Goal: Task Accomplishment & Management: Manage account settings

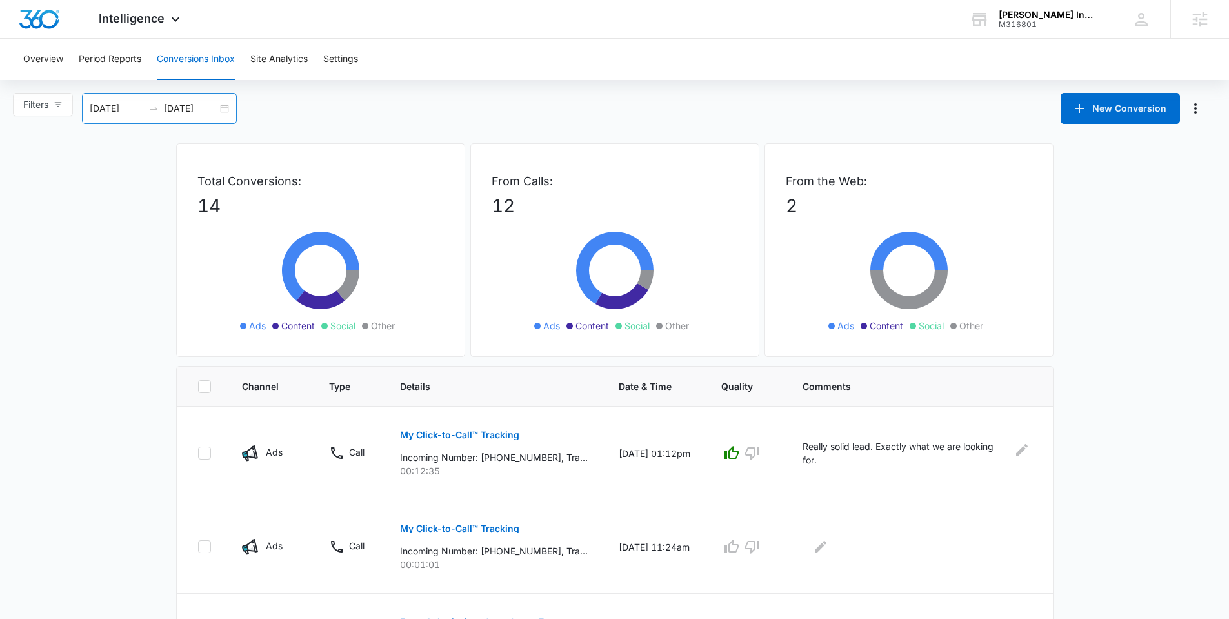
click at [228, 104] on div "09/09/2025 10/09/2025" at bounding box center [159, 108] width 155 height 31
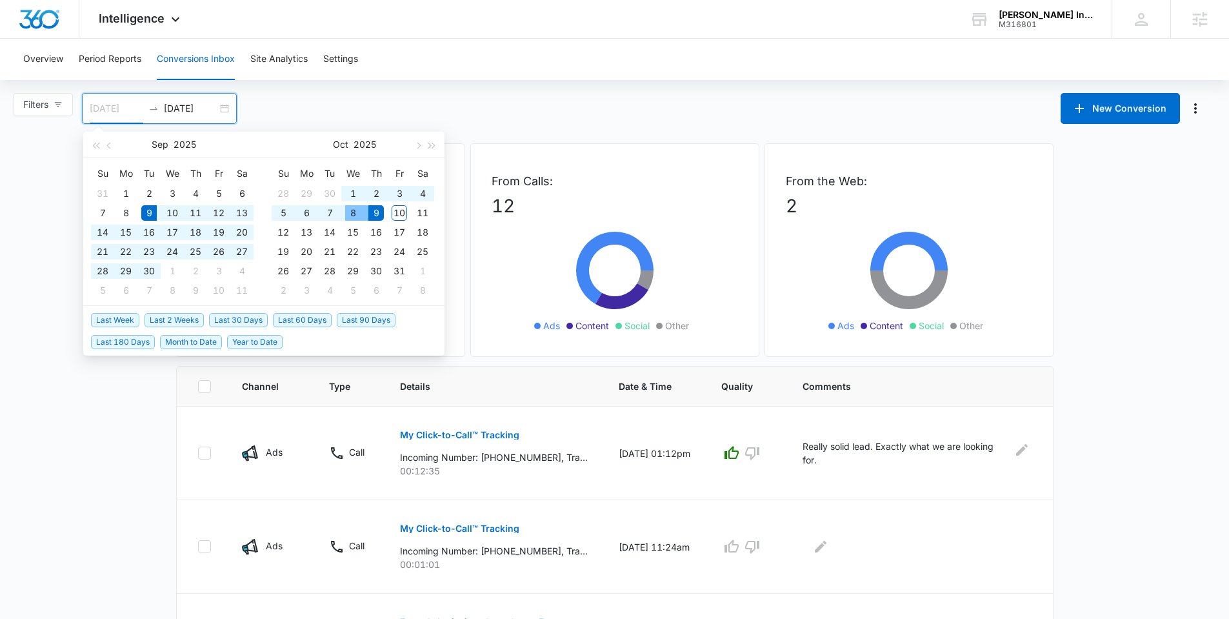
type input "09/09/2025"
click at [184, 106] on input "10/09/2025" at bounding box center [191, 108] width 54 height 14
type input "10/10/2025"
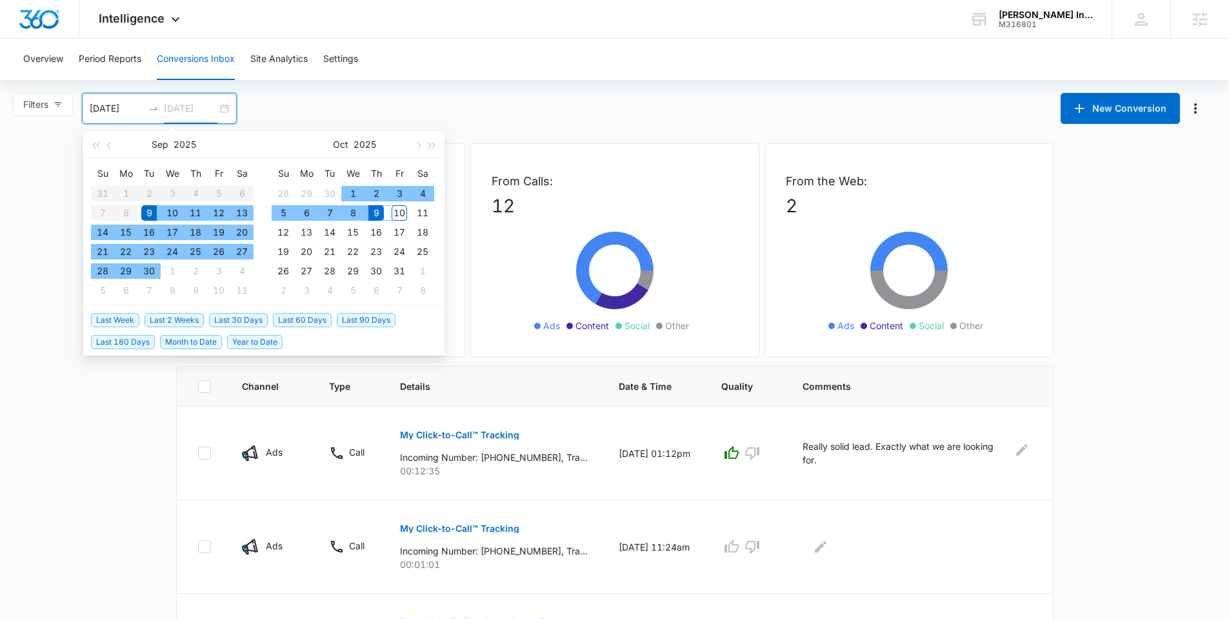
click at [402, 211] on div "10" at bounding box center [398, 212] width 15 height 15
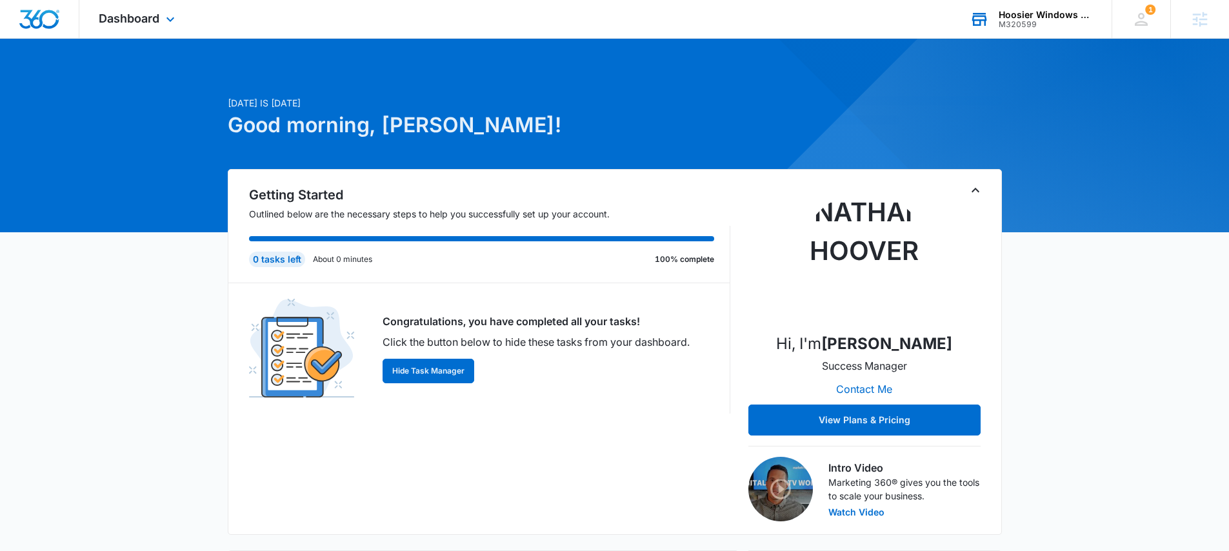
click at [1021, 22] on div "M320599" at bounding box center [1045, 24] width 94 height 9
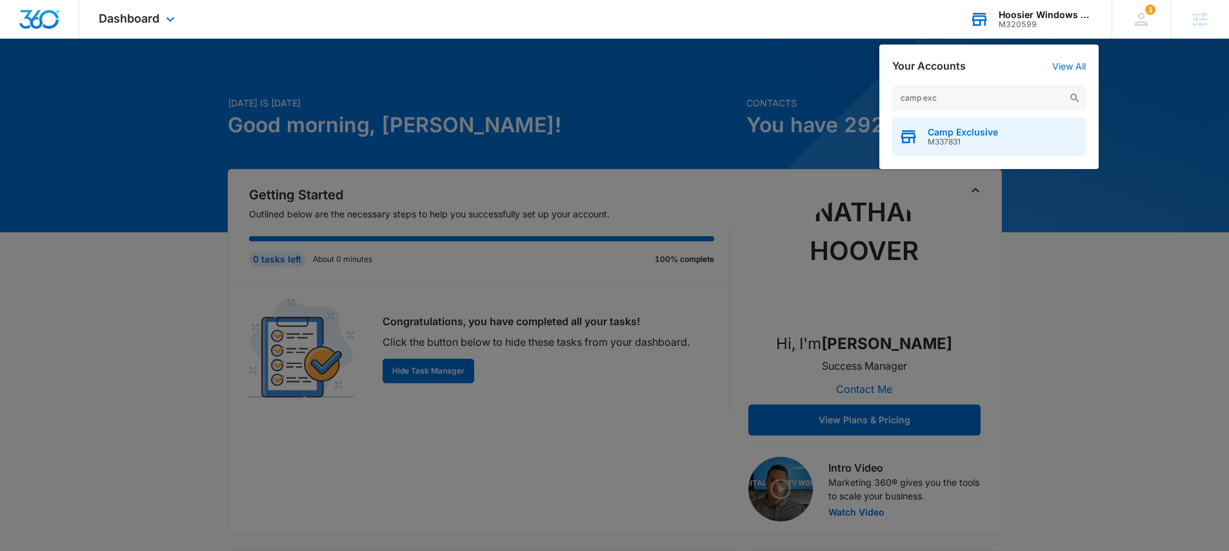
type input "camp exc"
click at [942, 127] on span "Camp Exclusive" at bounding box center [962, 132] width 70 height 10
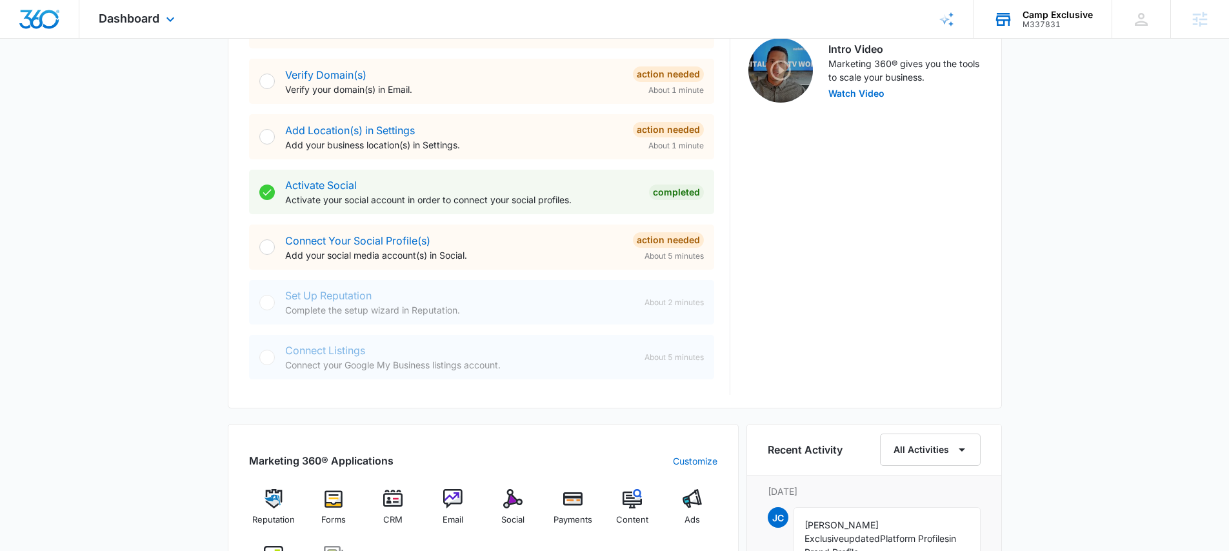
scroll to position [713, 0]
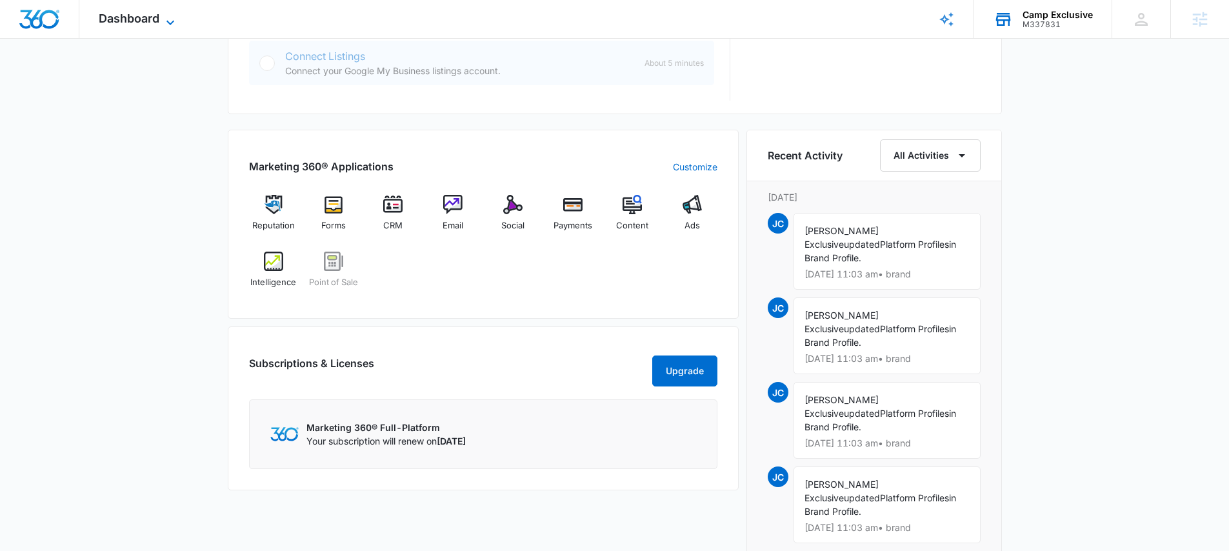
click at [144, 23] on span "Dashboard" at bounding box center [129, 19] width 61 height 14
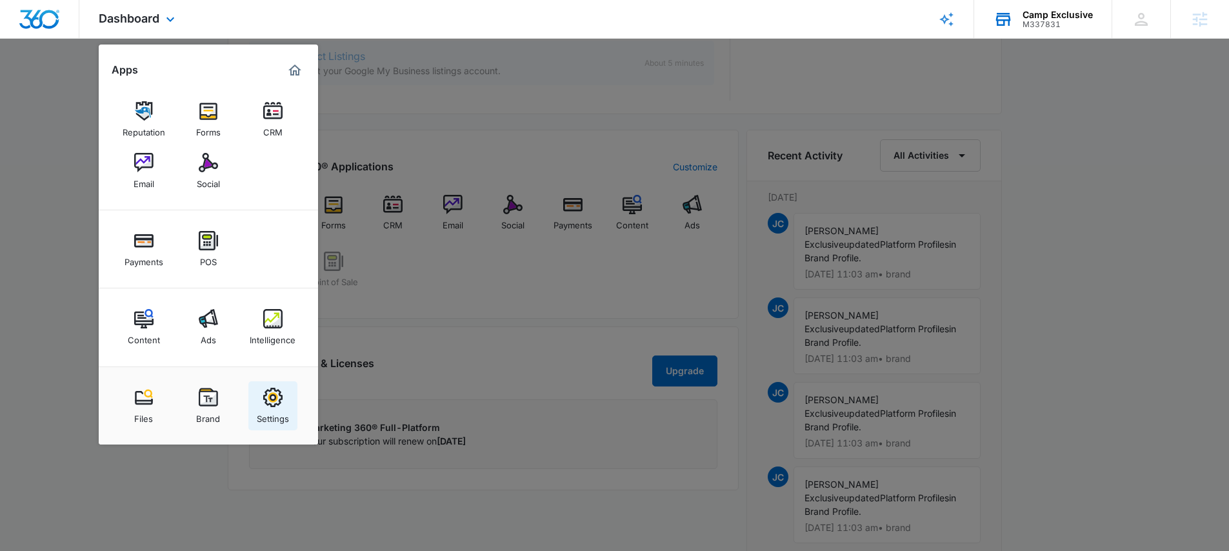
click at [273, 415] on div "Settings" at bounding box center [273, 415] width 32 height 17
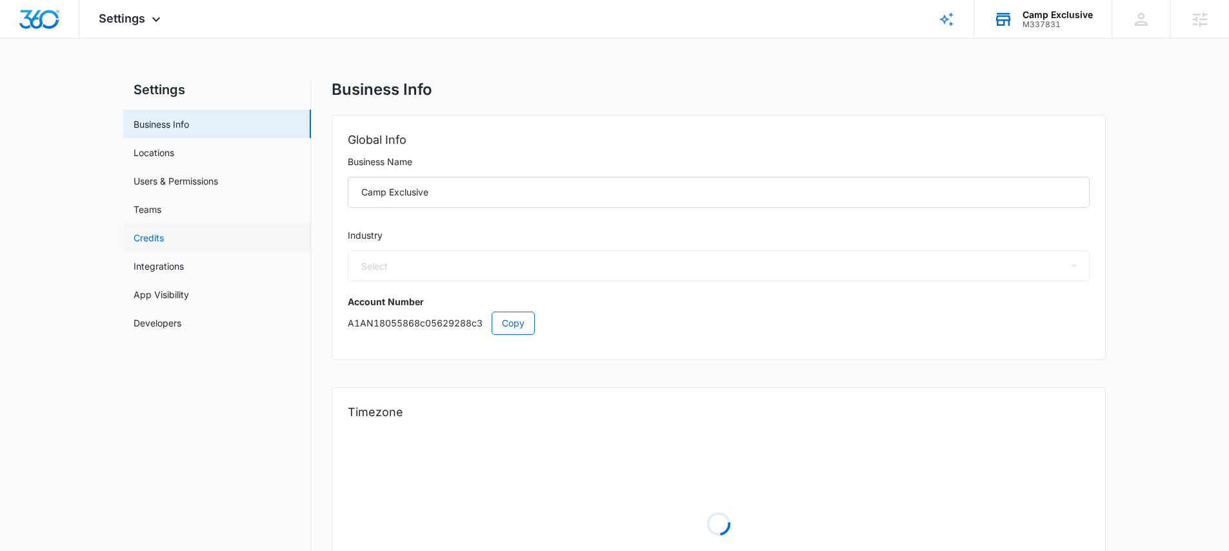
select select "35"
select select "US"
select select "America/[GEOGRAPHIC_DATA]"
click at [181, 179] on link "Users & Permissions" at bounding box center [176, 181] width 84 height 14
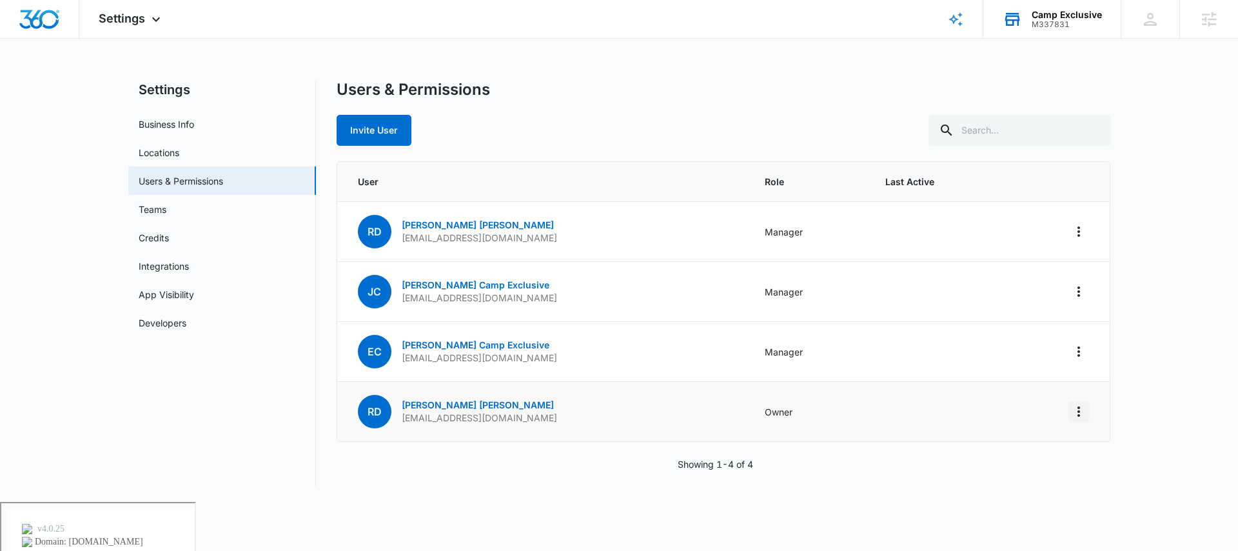
click at [1076, 413] on icon "Actions" at bounding box center [1078, 411] width 15 height 15
click at [1078, 232] on icon "Actions" at bounding box center [1079, 231] width 3 height 10
click at [1079, 408] on icon "Actions" at bounding box center [1078, 411] width 15 height 15
click at [1003, 471] on div "Remove User" at bounding box center [1014, 466] width 86 height 9
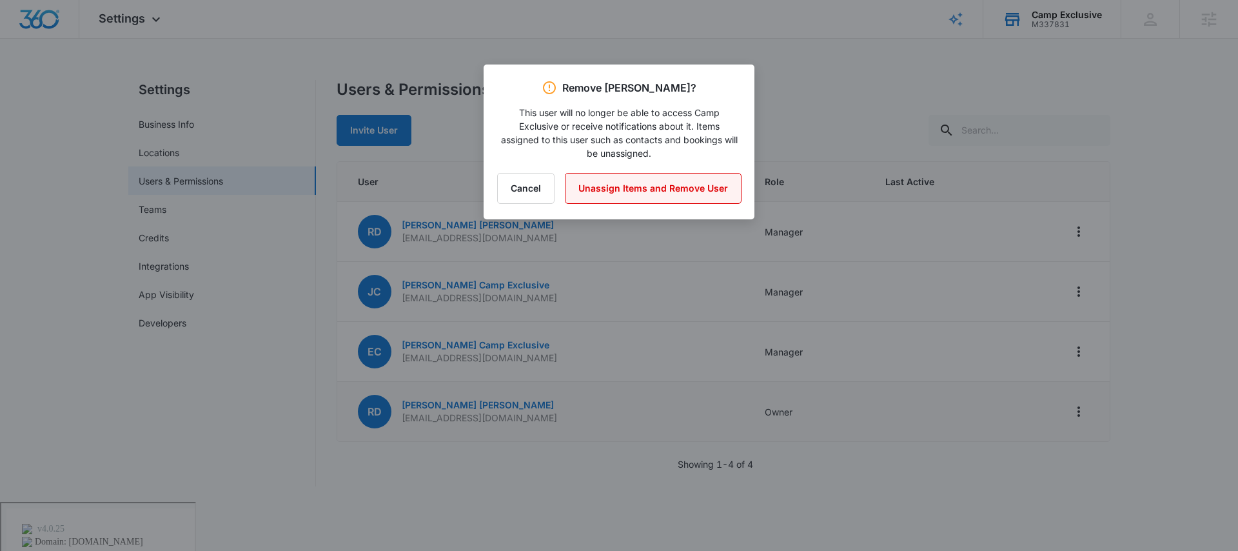
click at [680, 192] on button "Unassign Items and Remove User" at bounding box center [653, 188] width 177 height 31
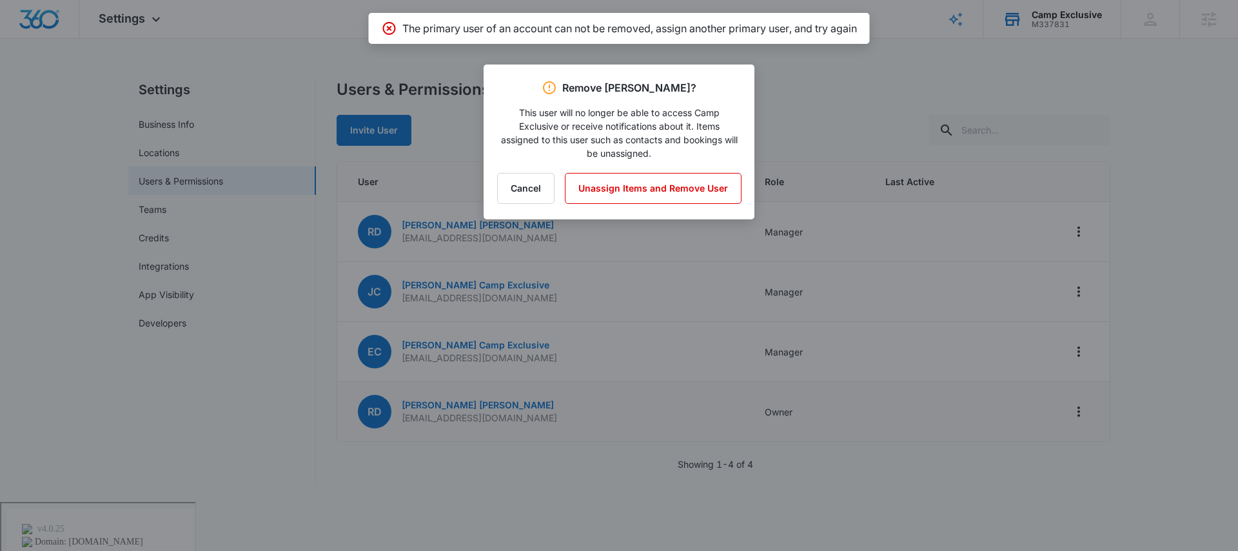
click at [853, 194] on div at bounding box center [619, 275] width 1238 height 551
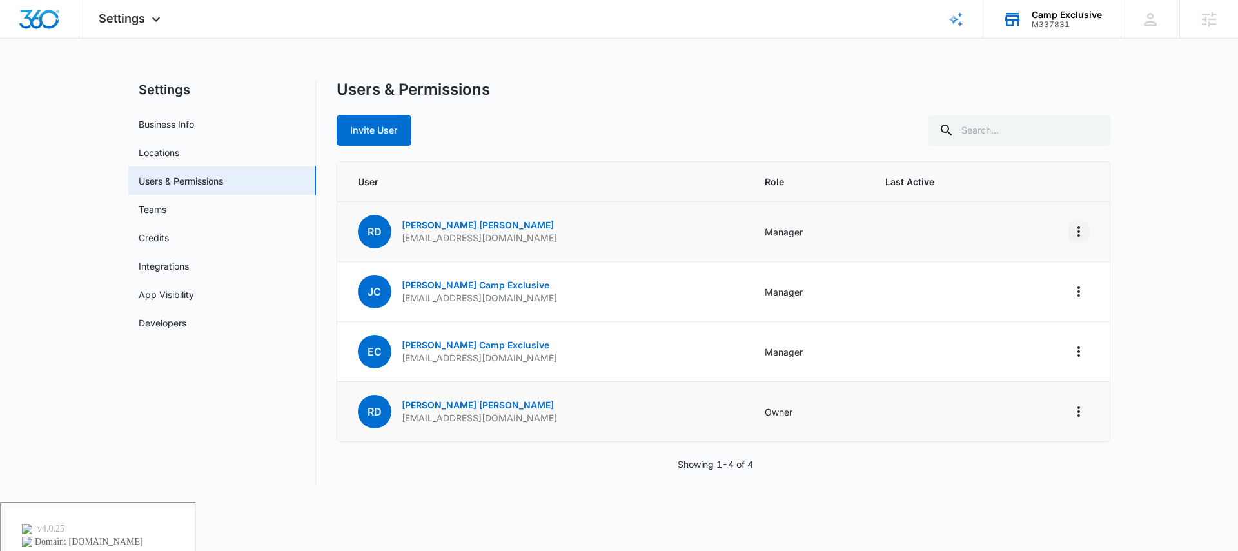
click at [1074, 227] on icon "Actions" at bounding box center [1078, 231] width 15 height 15
click at [994, 288] on div "Remove User" at bounding box center [1014, 286] width 86 height 9
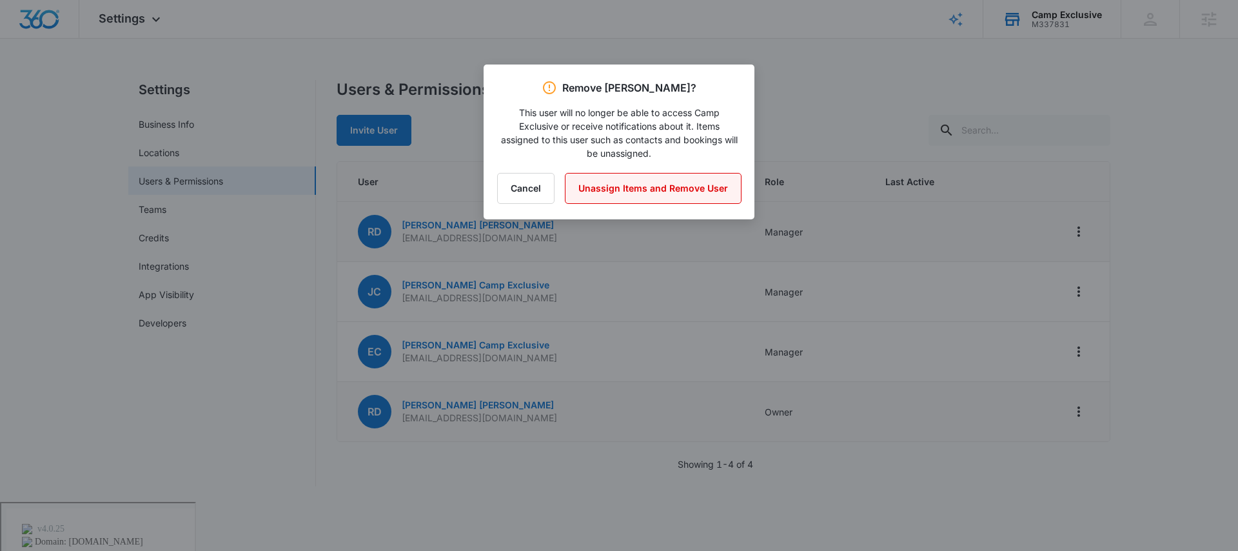
click at [709, 188] on button "Unassign Items and Remove User" at bounding box center [653, 188] width 177 height 31
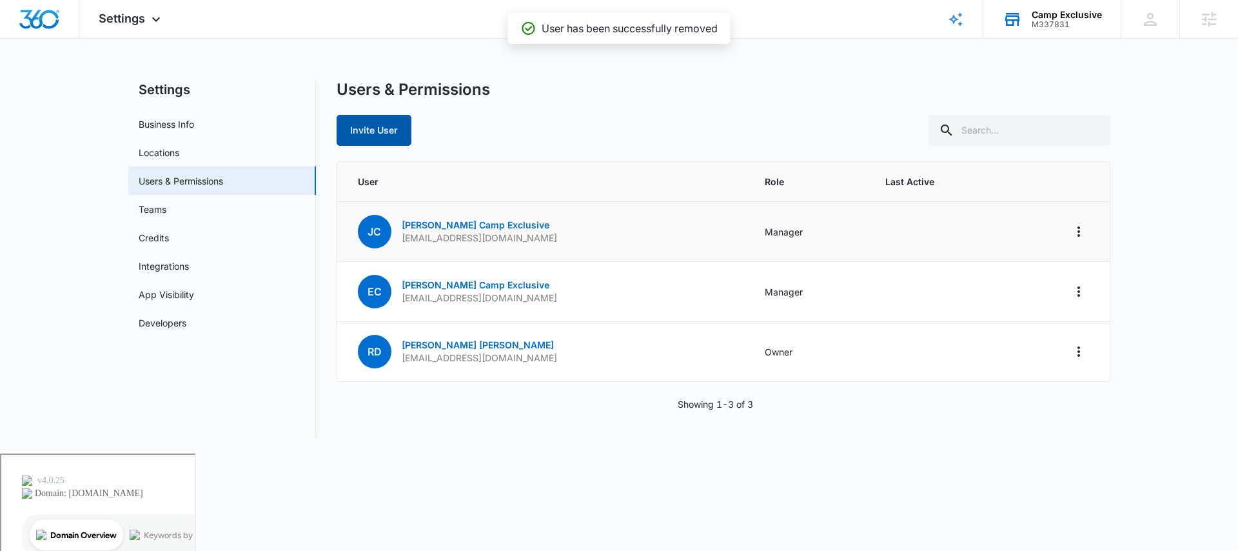
click at [364, 130] on button "Invite User" at bounding box center [374, 130] width 75 height 31
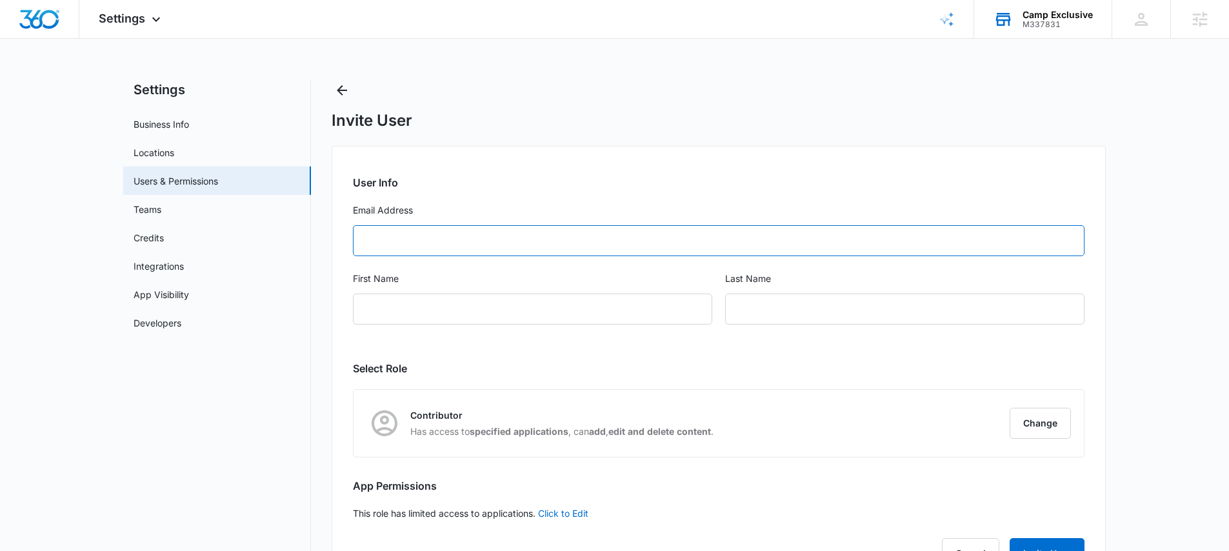
click at [479, 241] on input "Email Address" at bounding box center [718, 240] width 731 height 31
paste input "[EMAIL_ADDRESS][DOMAIN_NAME]"
type input "[EMAIL_ADDRESS][DOMAIN_NAME]"
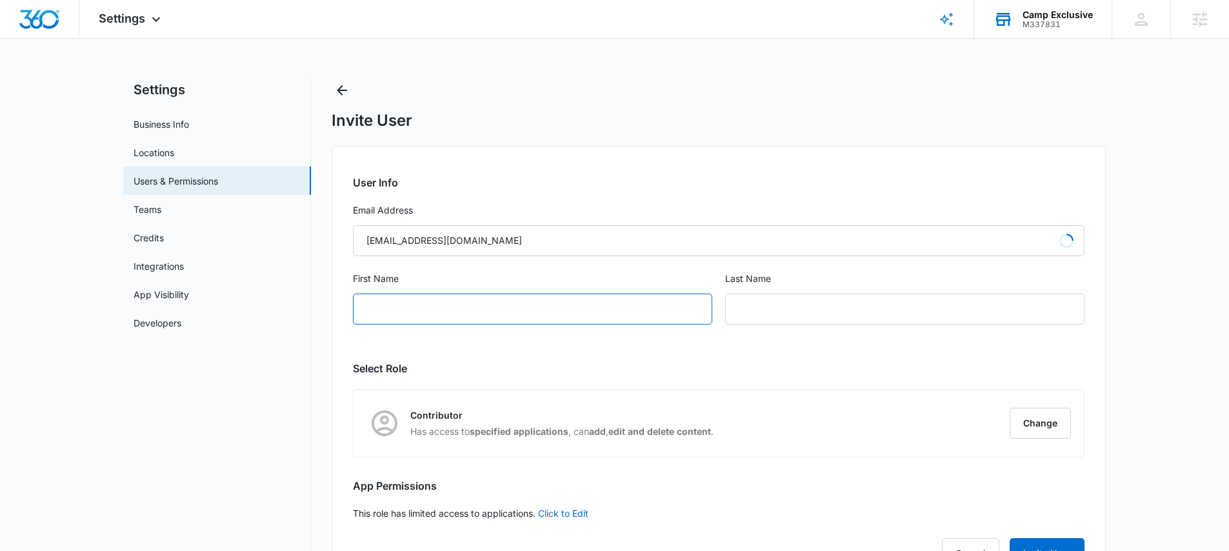
click at [481, 310] on input "First Name" at bounding box center [532, 308] width 359 height 31
type input "[PERSON_NAME]"
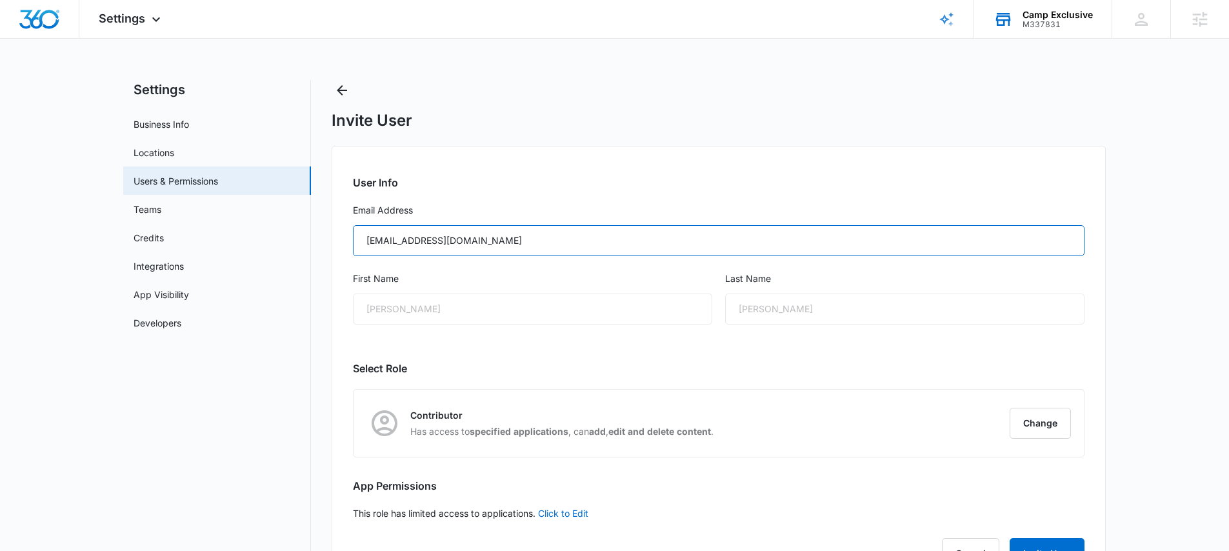
click at [367, 241] on input "[EMAIL_ADDRESS][DOMAIN_NAME]" at bounding box center [718, 240] width 731 height 31
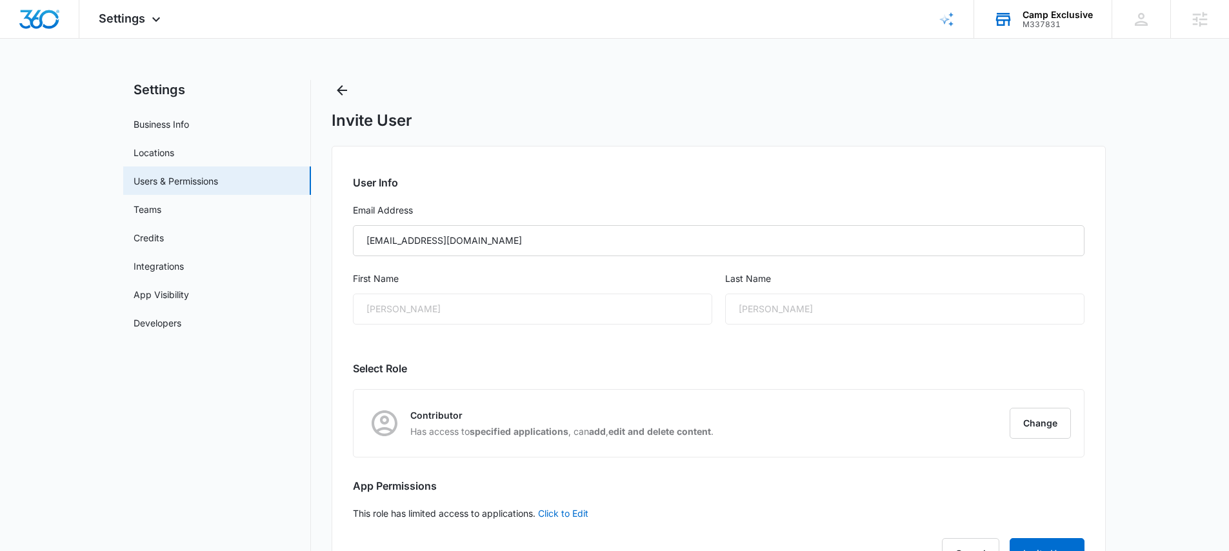
click at [410, 306] on div "[PERSON_NAME]" at bounding box center [532, 308] width 359 height 31
drag, startPoint x: 414, startPoint y: 312, endPoint x: 429, endPoint y: 313, distance: 15.0
click at [415, 312] on div "[PERSON_NAME]" at bounding box center [532, 308] width 359 height 31
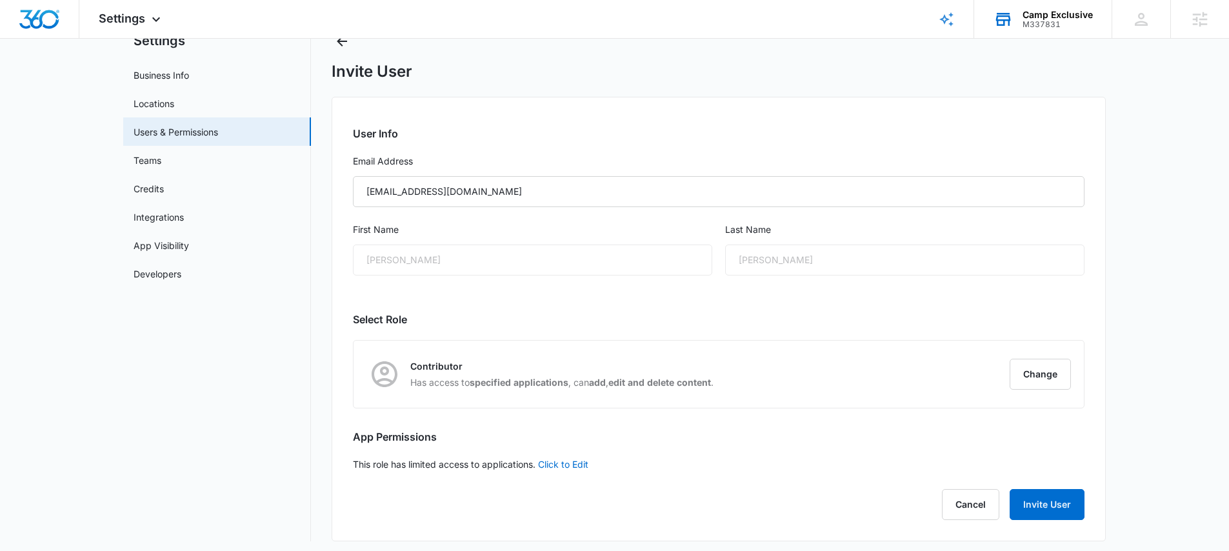
scroll to position [55, 0]
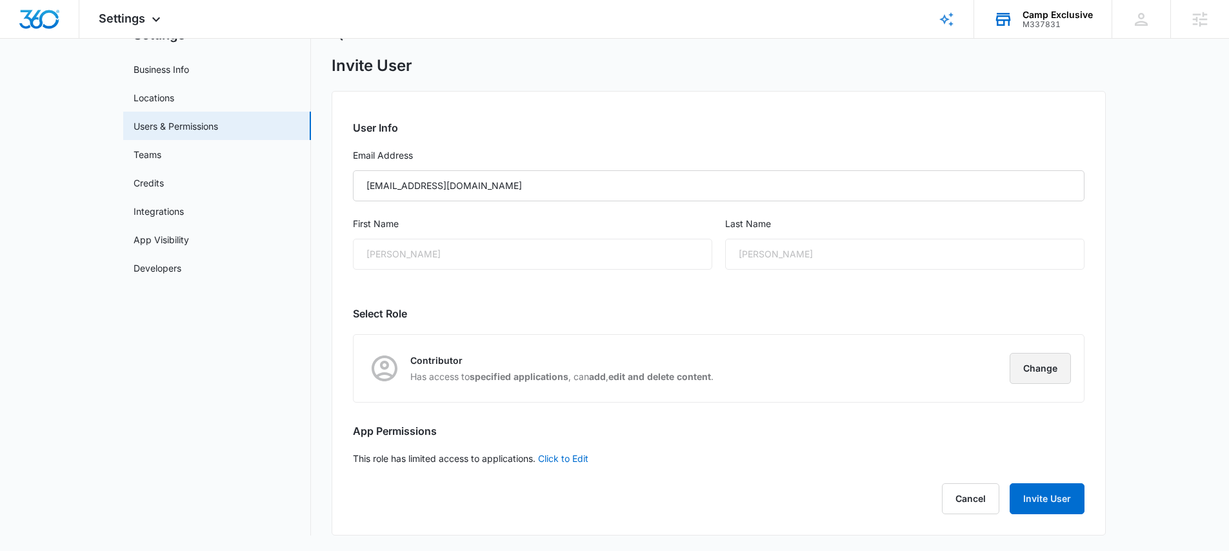
click at [1036, 362] on button "Change" at bounding box center [1039, 368] width 61 height 31
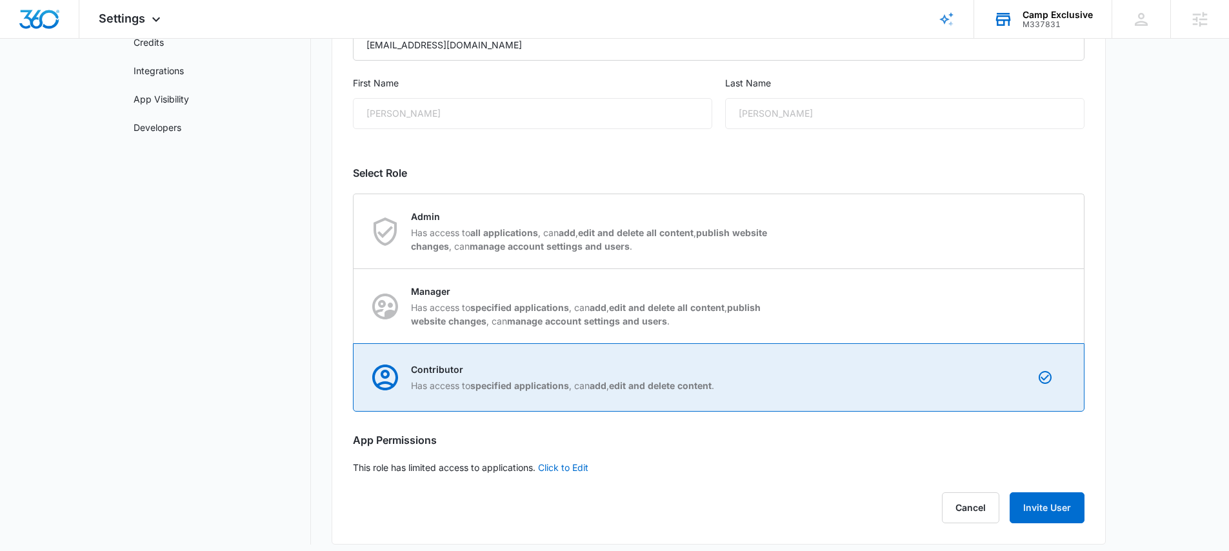
scroll to position [204, 0]
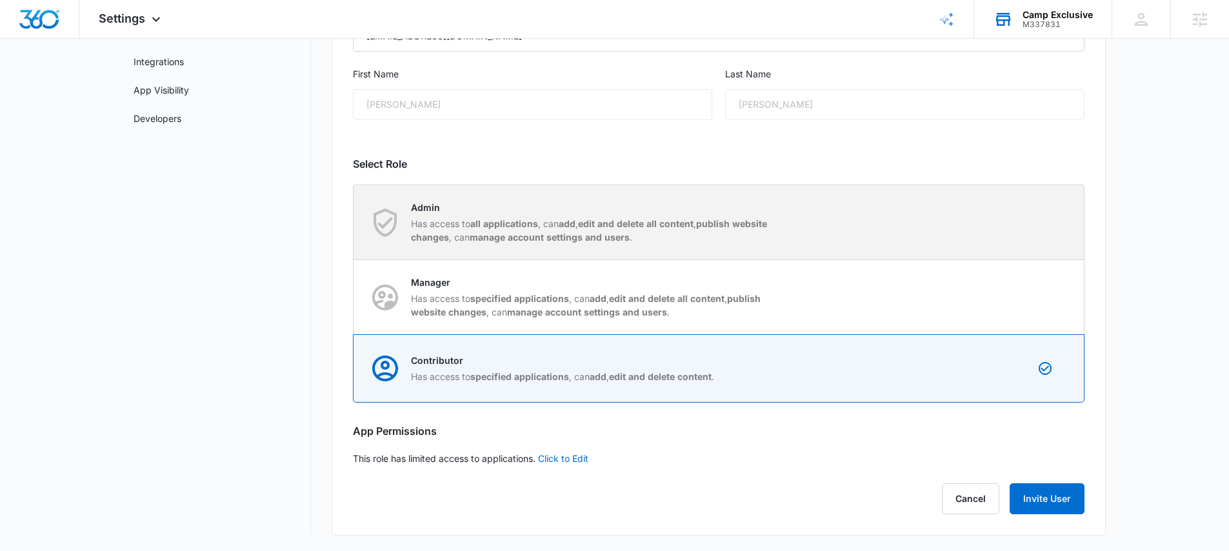
click at [568, 228] on strong "add" at bounding box center [567, 223] width 17 height 11
click at [354, 223] on input "Admin Has access to all applications , can add , edit and delete all content , …" at bounding box center [353, 222] width 1 height 1
radio input "true"
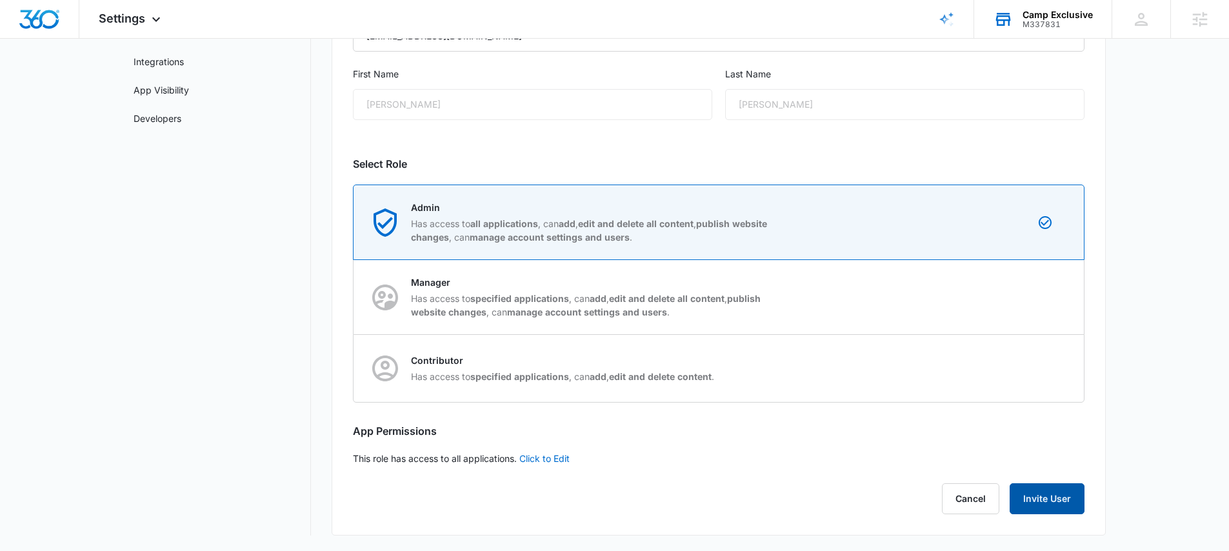
click at [1054, 494] on button "Invite User" at bounding box center [1046, 498] width 75 height 31
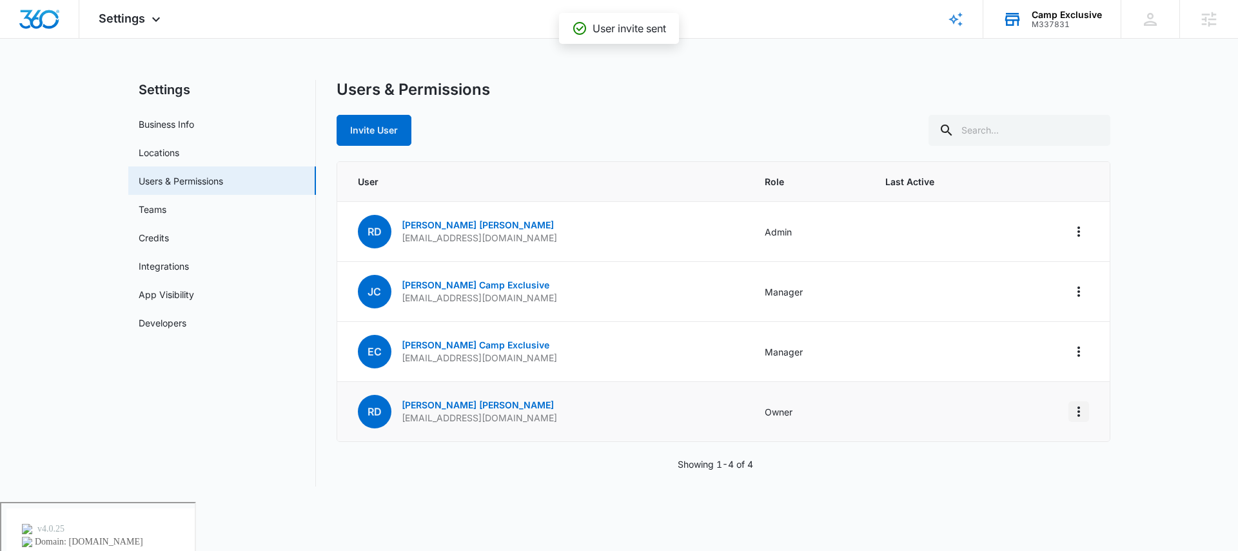
click at [1076, 410] on icon "Actions" at bounding box center [1078, 411] width 15 height 15
click at [1076, 235] on icon "Actions" at bounding box center [1078, 231] width 15 height 15
click at [1042, 290] on div "Make Owner / Primary User" at bounding box center [999, 286] width 117 height 9
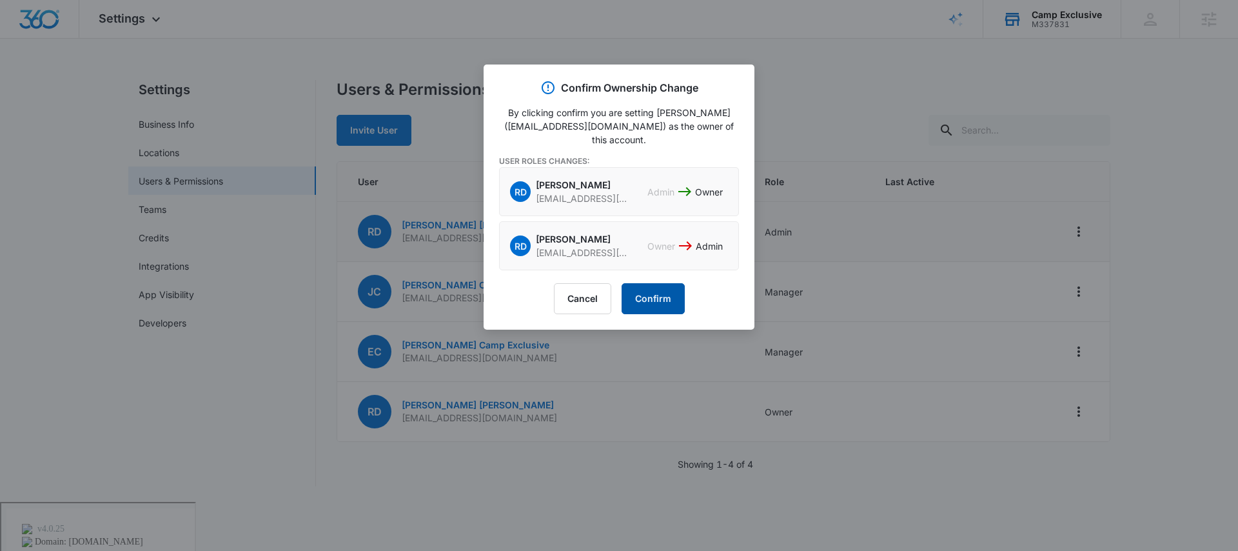
click at [661, 300] on button "Confirm" at bounding box center [653, 298] width 63 height 31
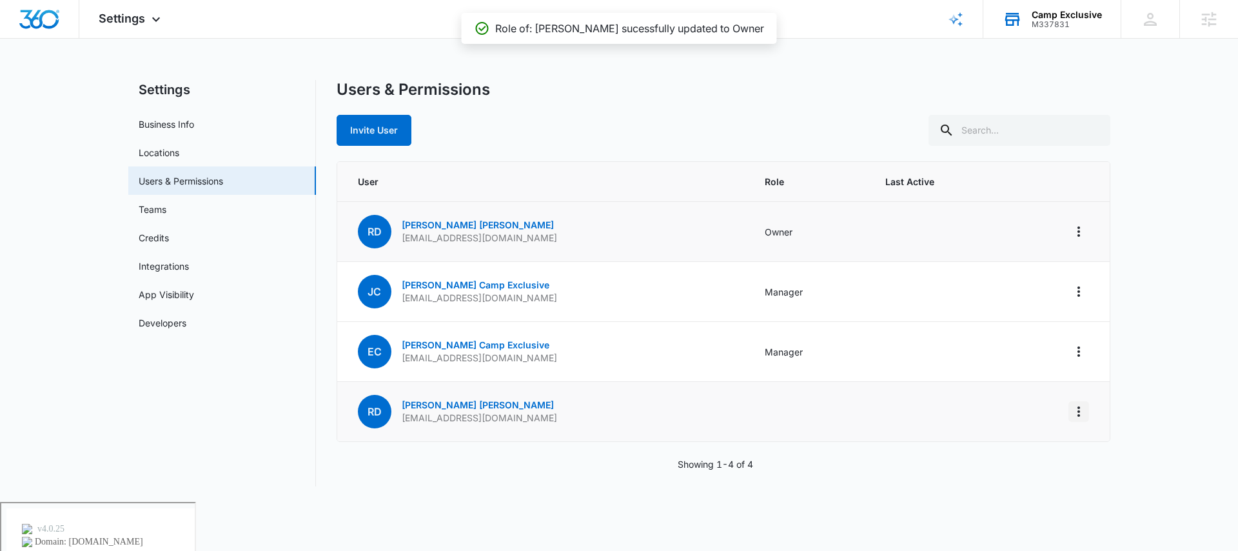
click at [1078, 410] on icon "Actions" at bounding box center [1079, 411] width 3 height 10
click at [993, 468] on div "Remove User" at bounding box center [1014, 466] width 86 height 9
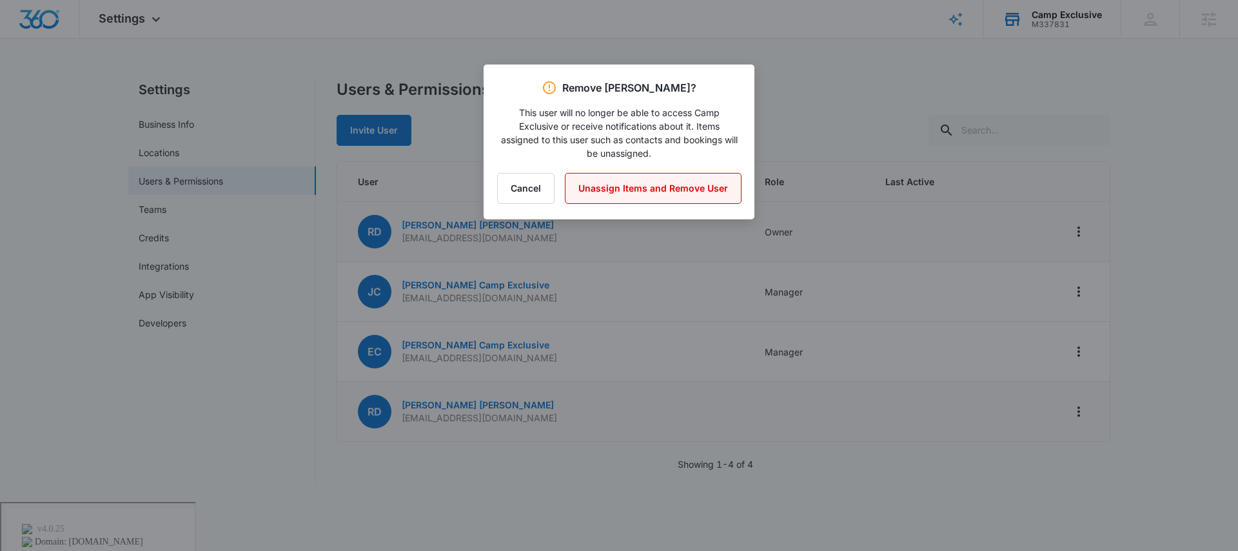
click at [657, 185] on button "Unassign Items and Remove User" at bounding box center [653, 188] width 177 height 31
